Goal: Task Accomplishment & Management: Use online tool/utility

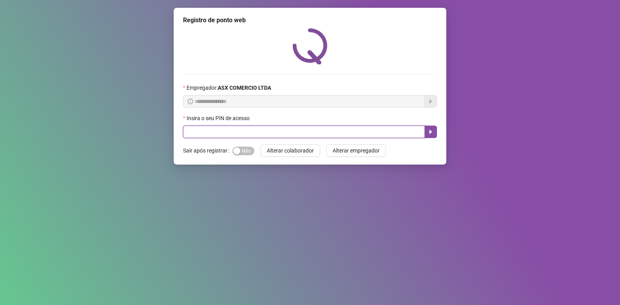
click at [225, 134] on input "text" at bounding box center [304, 131] width 242 height 12
type input "*****"
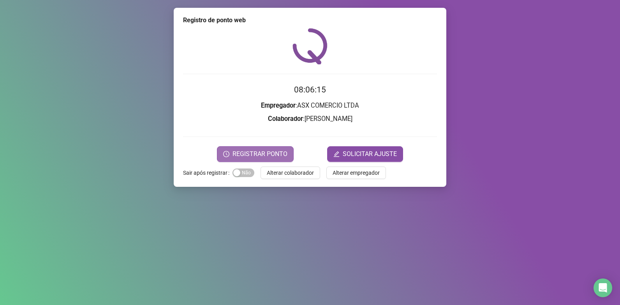
click at [274, 157] on span "REGISTRAR PONTO" at bounding box center [260, 153] width 55 height 9
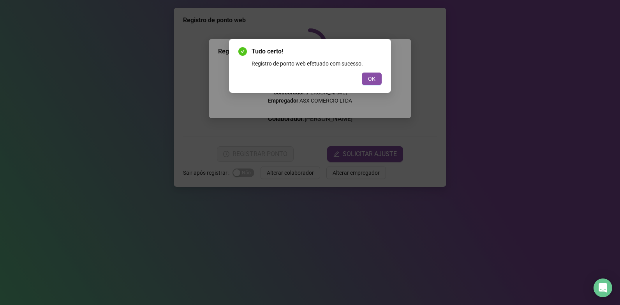
click at [378, 72] on div "Tudo certo! Registro de ponto web efetuado com sucesso. OK" at bounding box center [309, 66] width 143 height 38
click at [377, 74] on button "OK" at bounding box center [372, 78] width 20 height 12
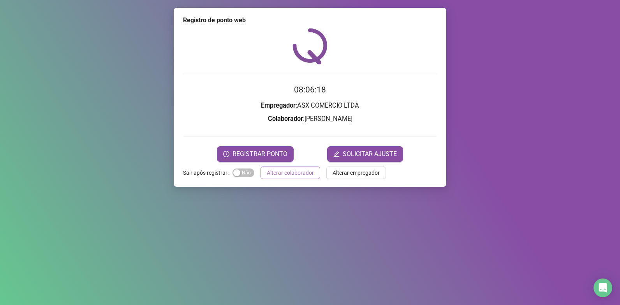
click at [283, 172] on span "Alterar colaborador" at bounding box center [290, 172] width 47 height 9
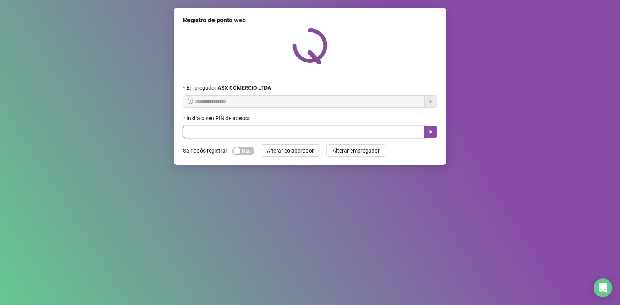
click at [203, 135] on input "text" at bounding box center [304, 131] width 242 height 12
type input "*****"
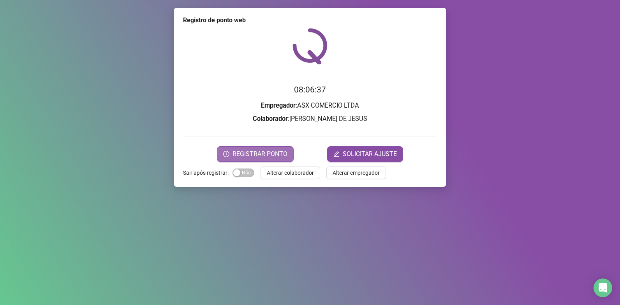
click at [228, 152] on icon "clock-circle" at bounding box center [226, 154] width 6 height 6
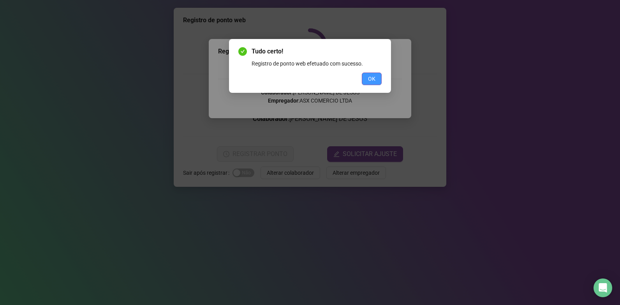
click at [370, 76] on span "OK" at bounding box center [371, 78] width 7 height 9
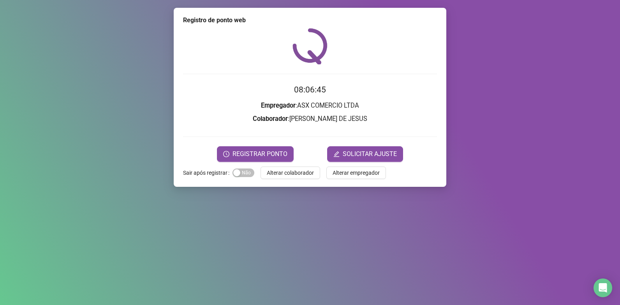
click at [298, 180] on div "Registro de ponto web 08:06:45 Empregador : ASX COMERCIO LTDA Colaborador : [PE…" at bounding box center [310, 97] width 273 height 179
click at [299, 174] on span "Alterar colaborador" at bounding box center [290, 172] width 47 height 9
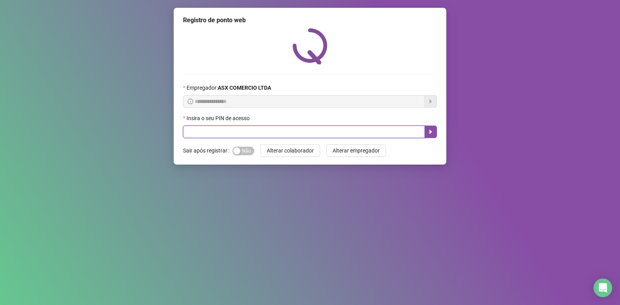
click at [321, 128] on input "text" at bounding box center [304, 131] width 242 height 12
type input "*****"
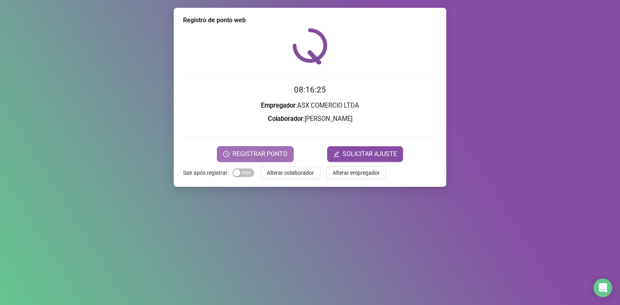
click at [275, 159] on button "REGISTRAR PONTO" at bounding box center [255, 154] width 77 height 16
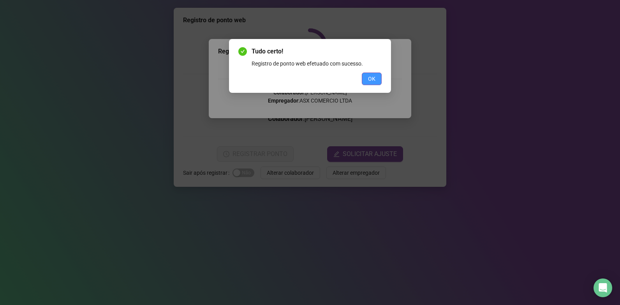
click at [371, 75] on span "OK" at bounding box center [371, 78] width 7 height 9
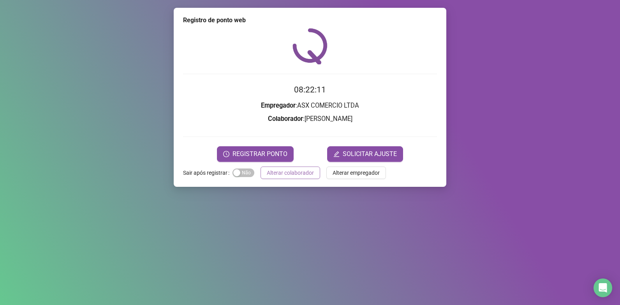
click at [271, 171] on span "Alterar colaborador" at bounding box center [290, 172] width 47 height 9
